Goal: Task Accomplishment & Management: Complete application form

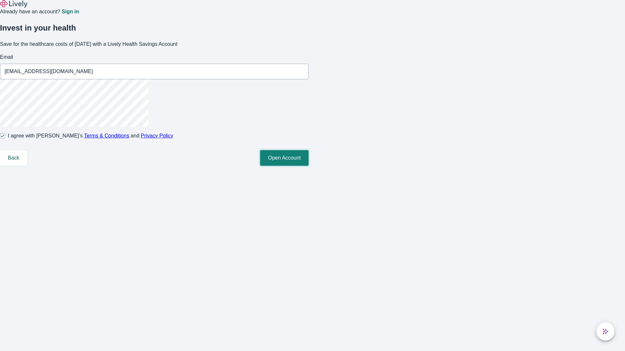
click at [308, 166] on button "Open Account" at bounding box center [284, 158] width 48 height 16
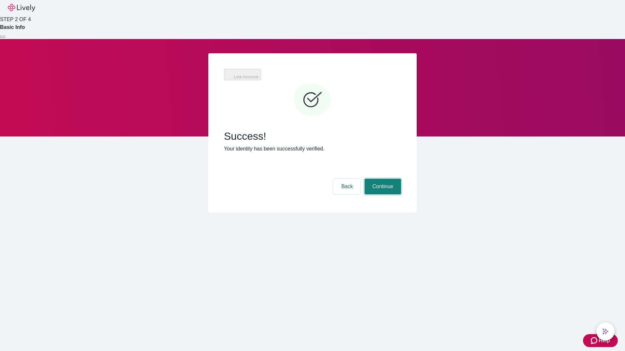
click at [382, 179] on button "Continue" at bounding box center [382, 187] width 36 height 16
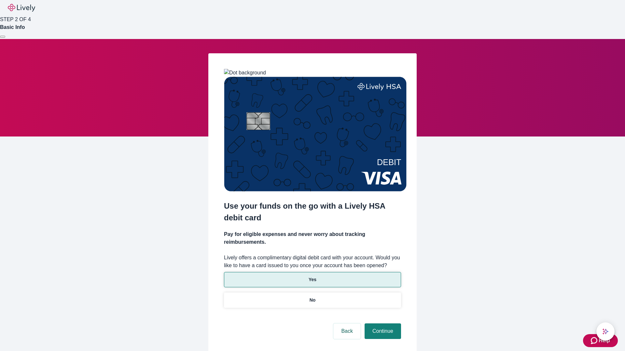
click at [312, 276] on p "Yes" at bounding box center [312, 279] width 8 height 7
click at [382, 324] on button "Continue" at bounding box center [382, 332] width 36 height 16
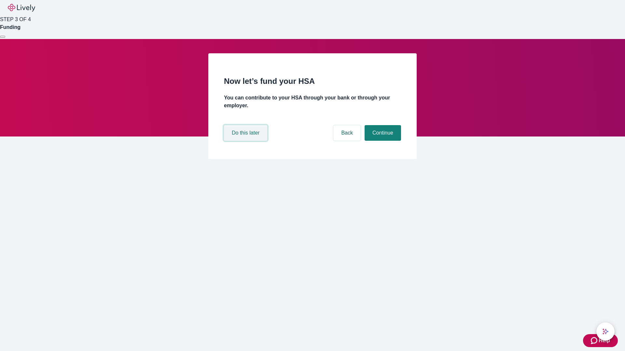
click at [246, 141] on button "Do this later" at bounding box center [245, 133] width 43 height 16
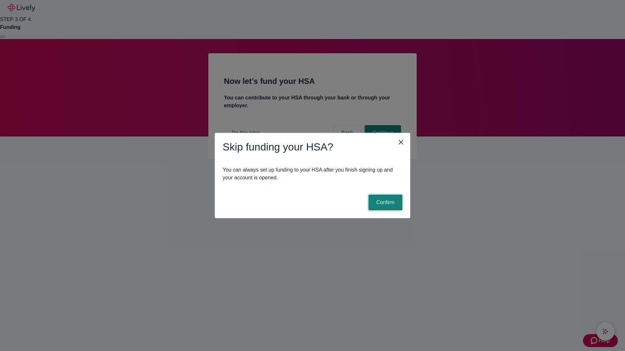
click at [384, 203] on button "Confirm" at bounding box center [385, 203] width 34 height 16
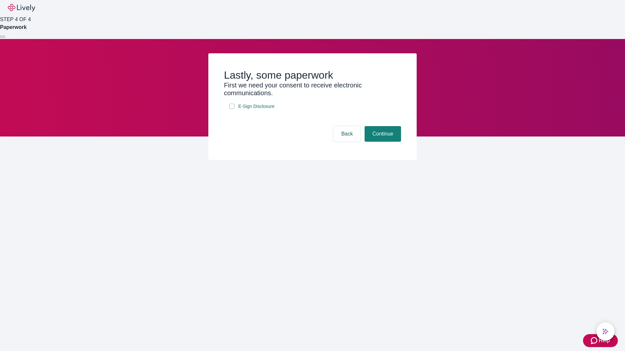
click at [232, 109] on input "E-Sign Disclosure" at bounding box center [231, 106] width 5 height 5
checkbox input "true"
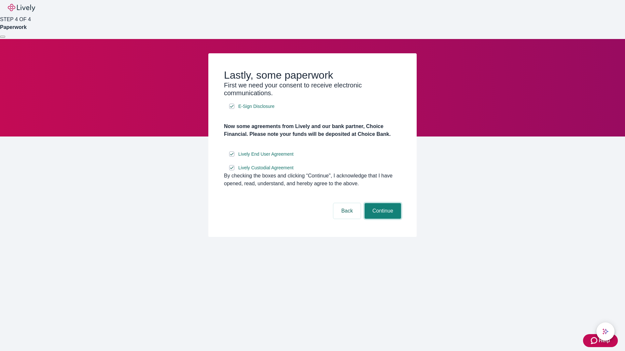
click at [382, 219] on button "Continue" at bounding box center [382, 211] width 36 height 16
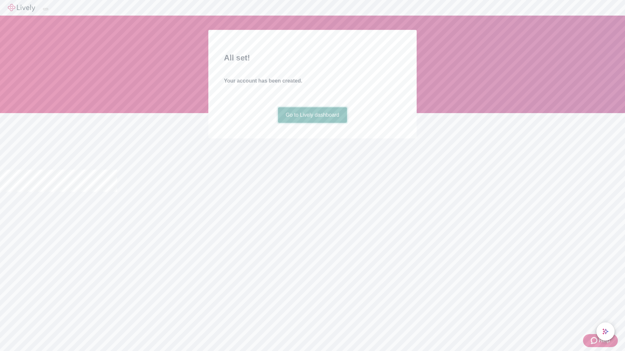
click at [312, 123] on link "Go to Lively dashboard" at bounding box center [312, 115] width 69 height 16
